Goal: Task Accomplishment & Management: Use online tool/utility

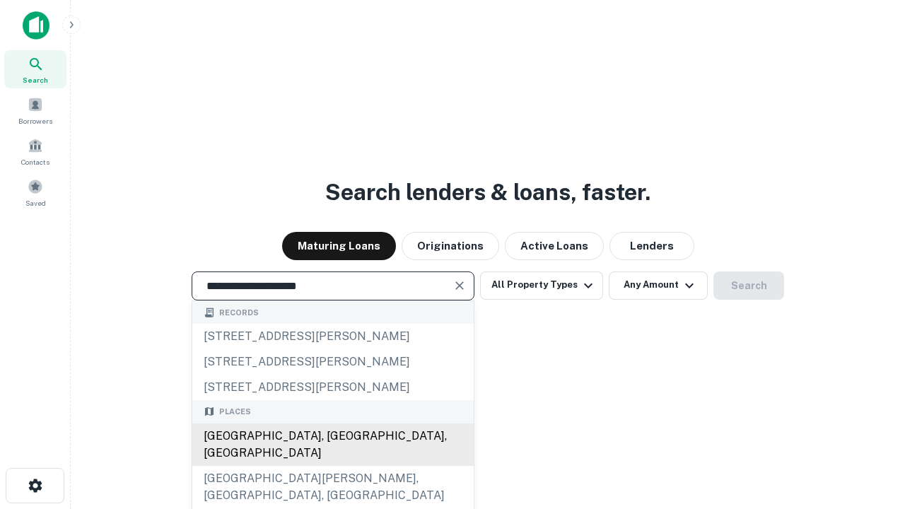
click at [332, 466] on div "Santa Monica, CA, USA" at bounding box center [332, 444] width 281 height 42
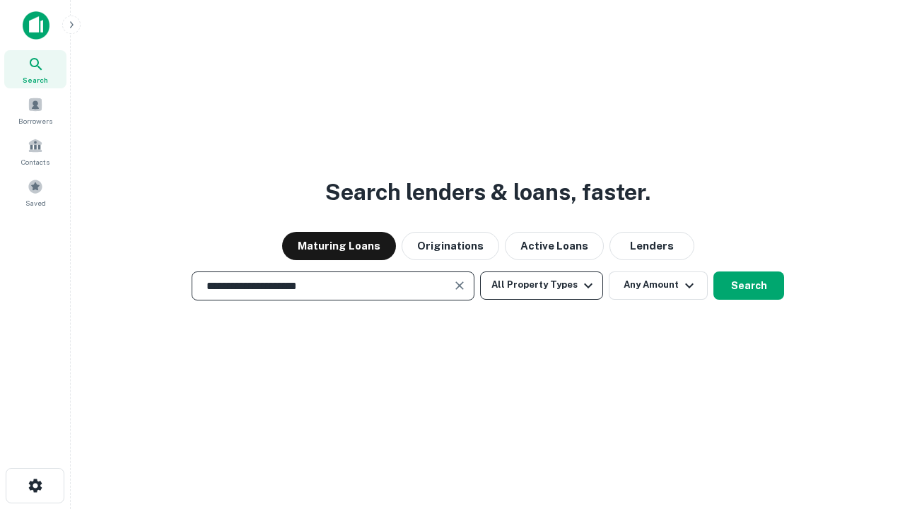
type input "**********"
click at [542, 285] on button "All Property Types" at bounding box center [541, 285] width 123 height 28
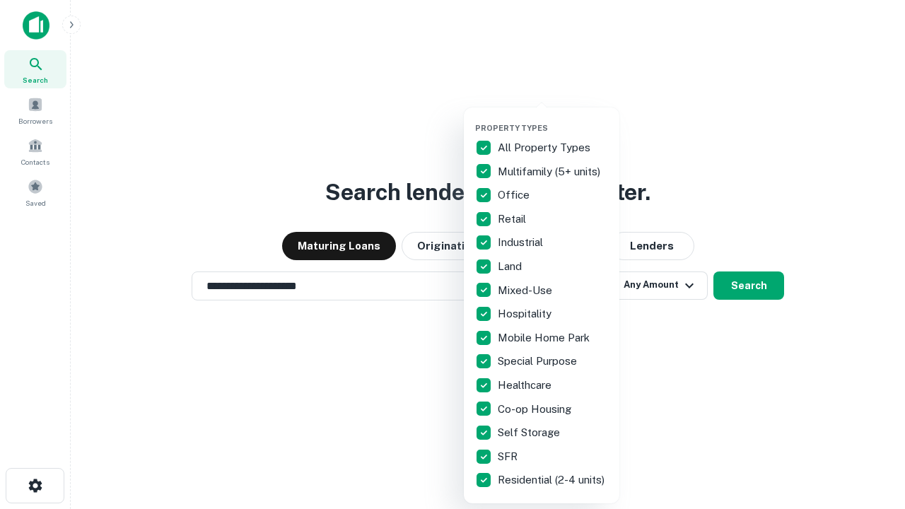
click at [553, 119] on button "button" at bounding box center [553, 119] width 156 height 1
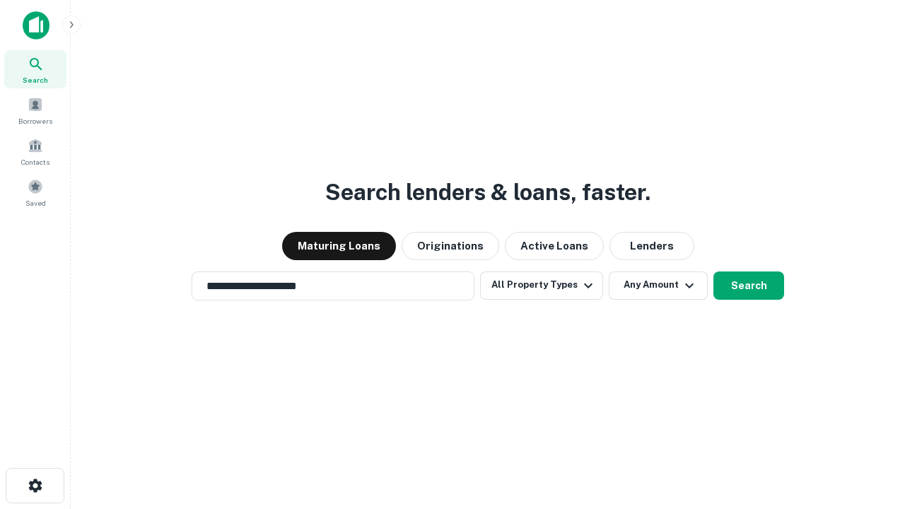
scroll to position [22, 0]
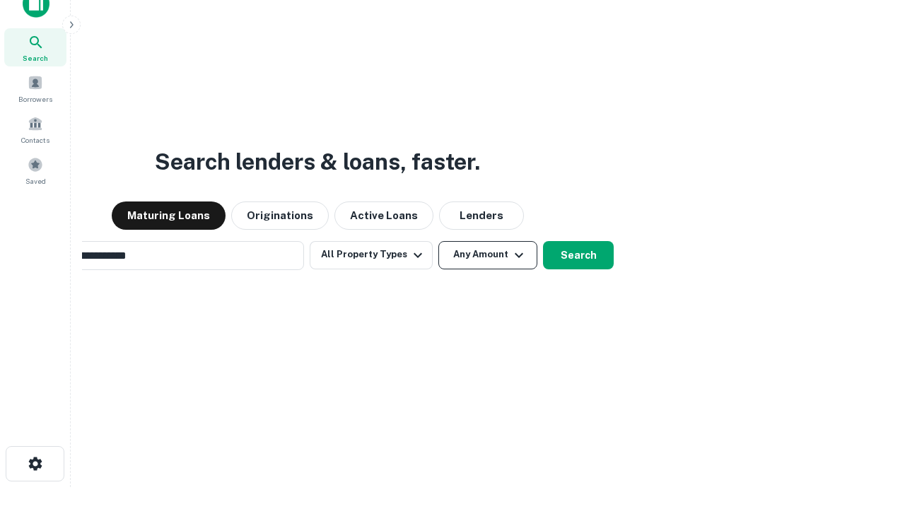
click at [438, 241] on button "Any Amount" at bounding box center [487, 255] width 99 height 28
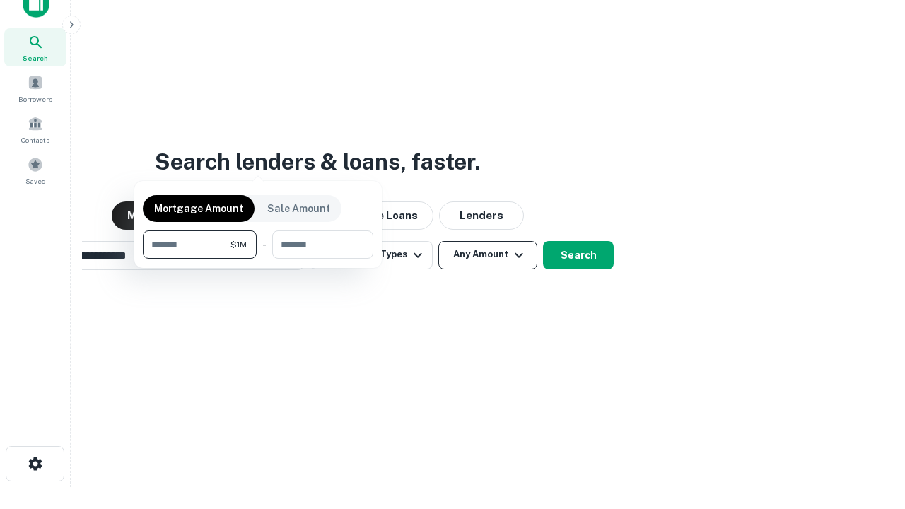
scroll to position [23, 0]
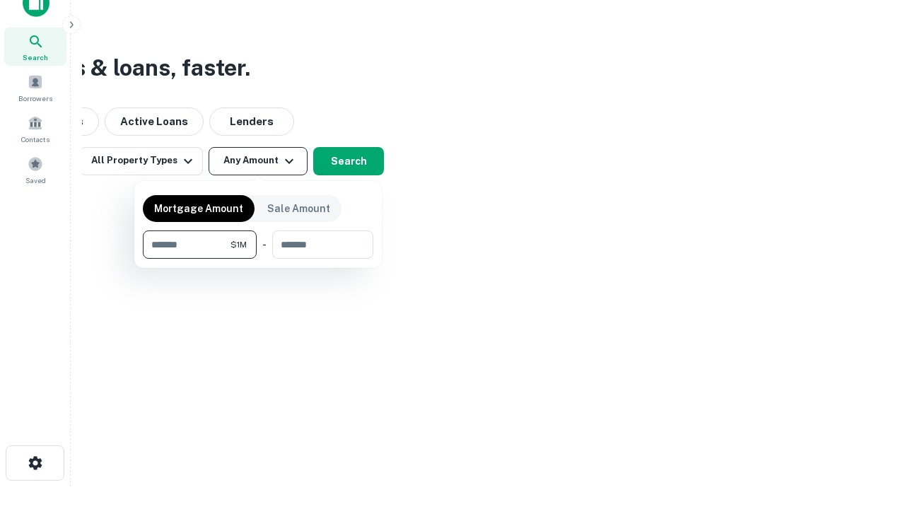
type input "*******"
click at [258, 259] on button "button" at bounding box center [258, 259] width 230 height 1
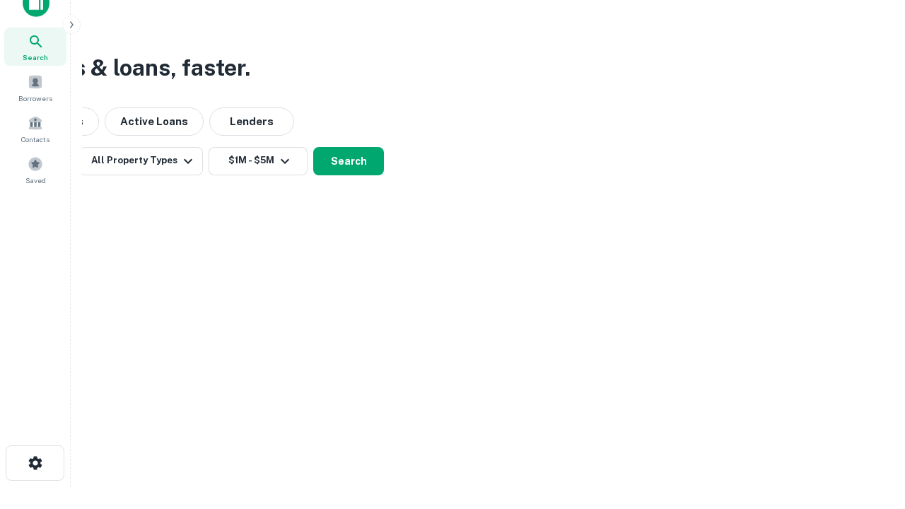
scroll to position [8, 261]
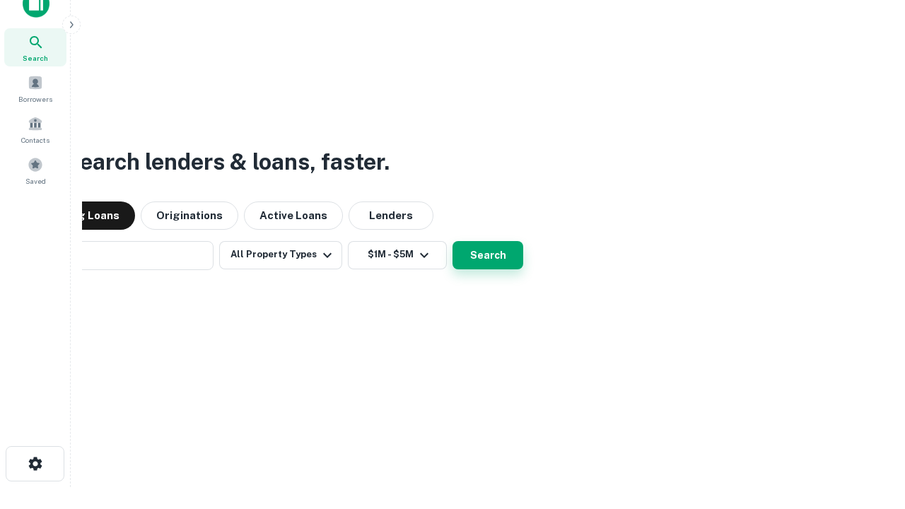
click at [452, 241] on button "Search" at bounding box center [487, 255] width 71 height 28
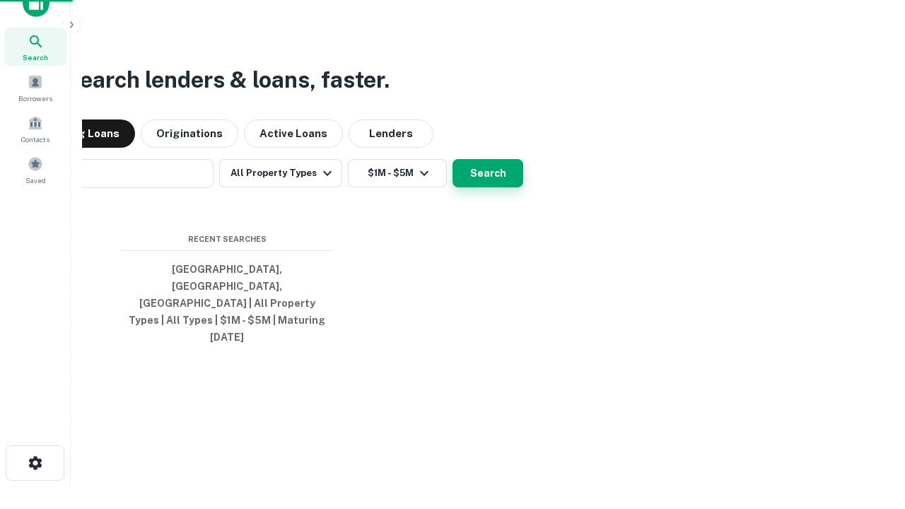
scroll to position [37, 400]
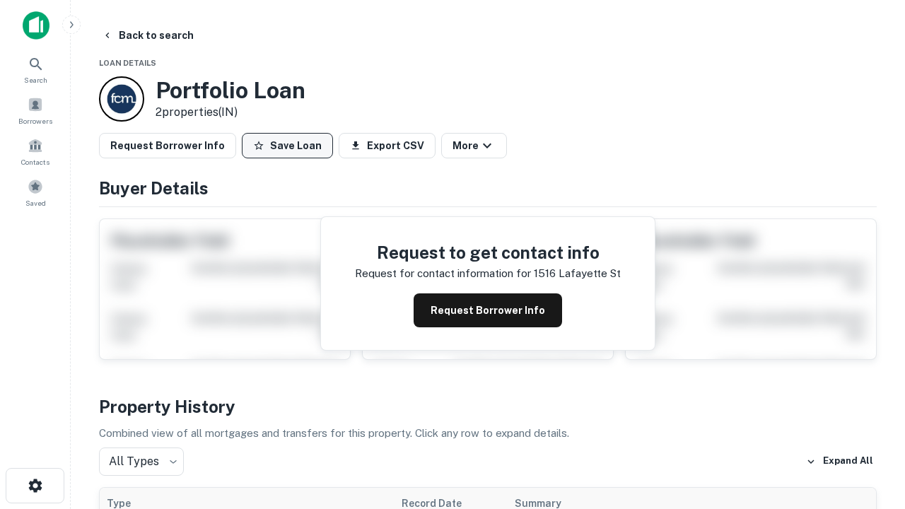
click at [287, 146] on button "Save Loan" at bounding box center [287, 145] width 91 height 25
